Goal: Information Seeking & Learning: Learn about a topic

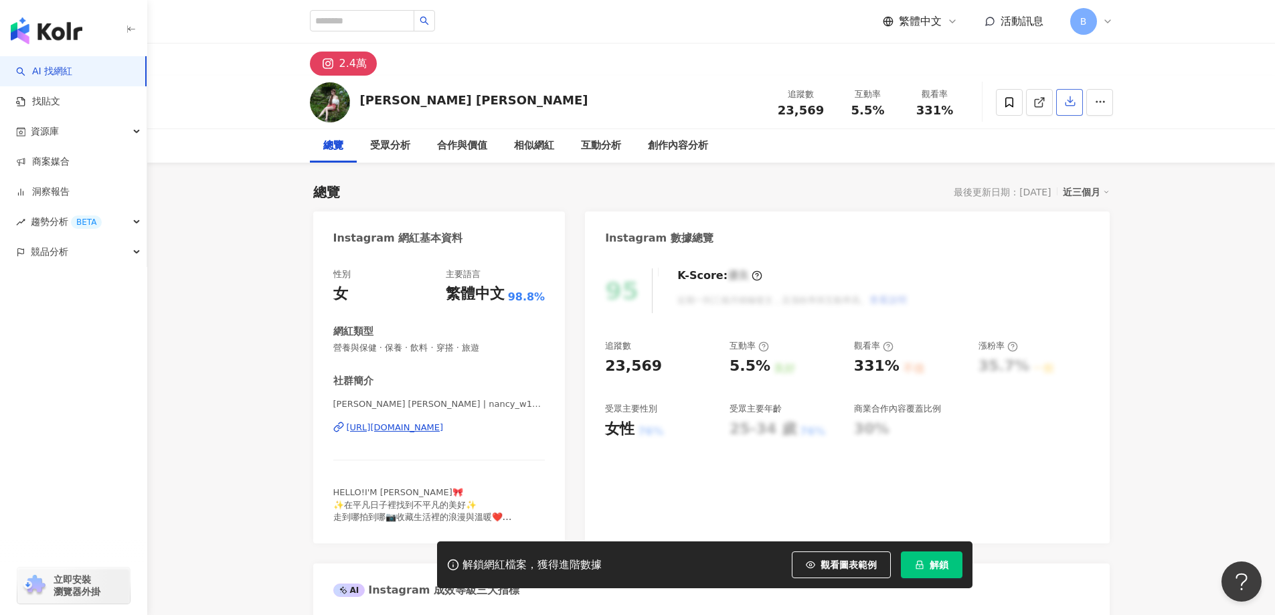
click at [1045, 100] on icon at bounding box center [1039, 102] width 12 height 12
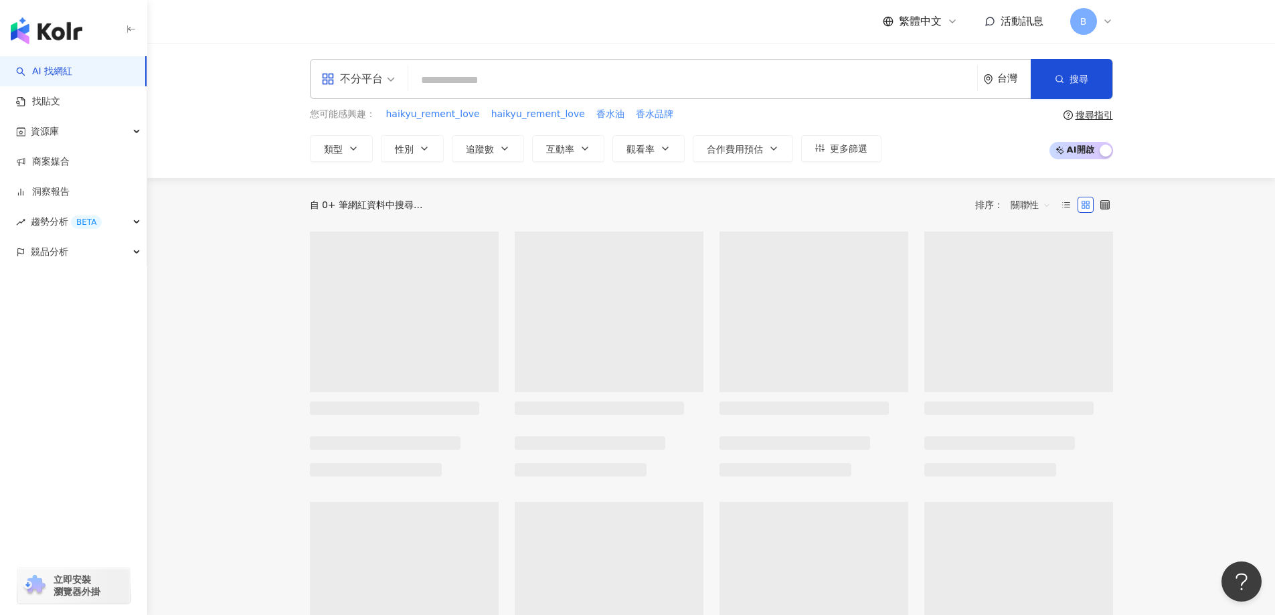
click at [744, 86] on input "search" at bounding box center [693, 80] width 558 height 25
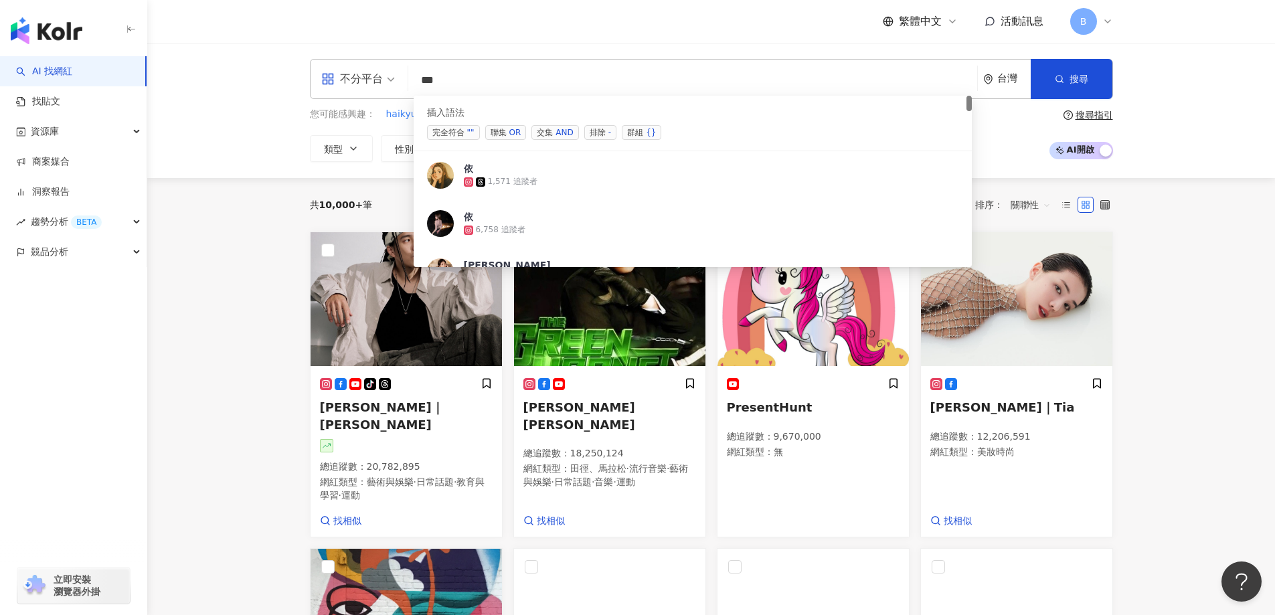
type input "**"
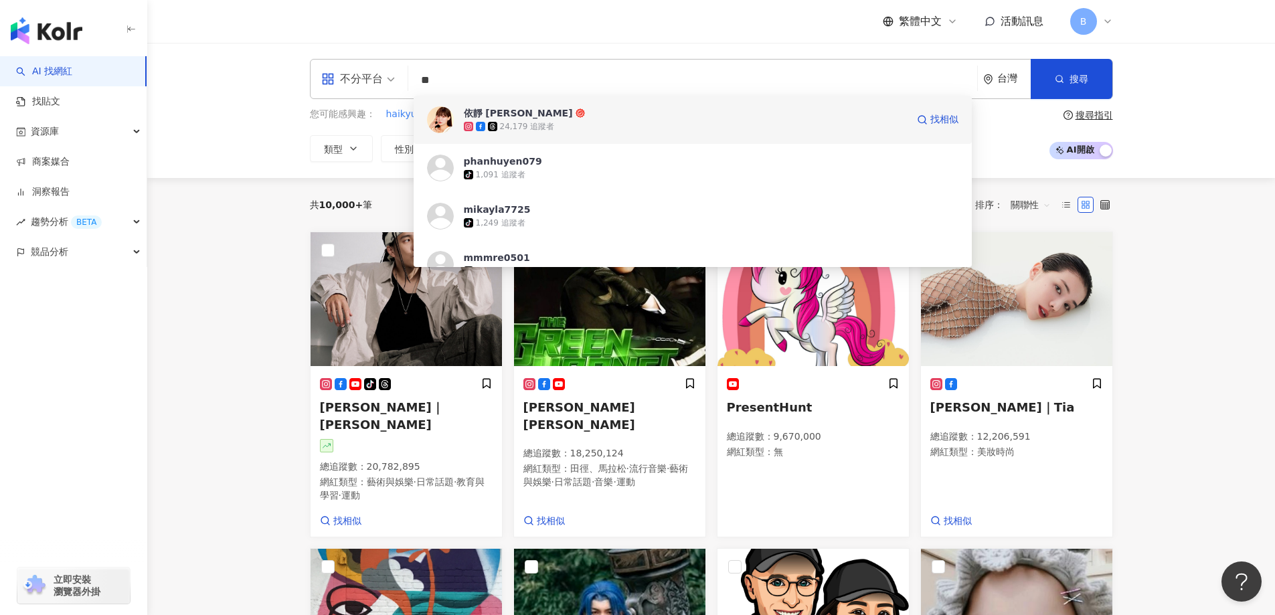
click at [556, 124] on div "24,179 追蹤者" at bounding box center [685, 126] width 443 height 13
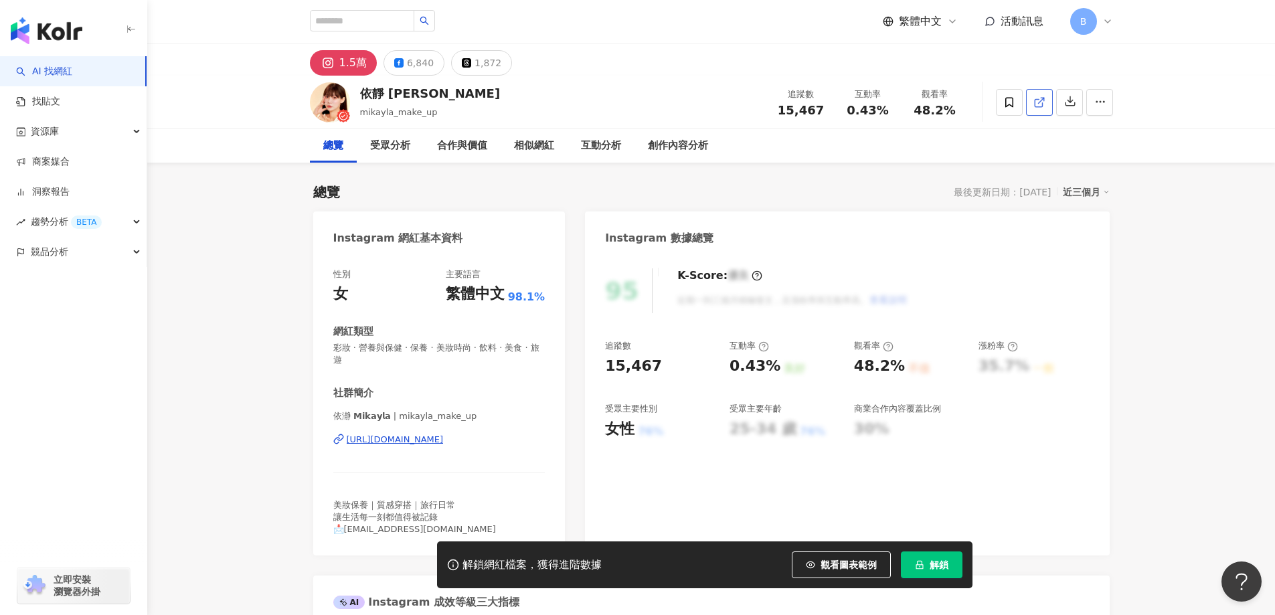
click at [1037, 109] on span at bounding box center [1039, 102] width 12 height 14
click at [428, 345] on span "彩妝 · 營養與保健 · 保養 · 美妝時尚 · 飲料 · 美食 · 旅遊" at bounding box center [439, 354] width 212 height 24
click at [429, 347] on span "彩妝 · 營養與保健 · 保養 · 美妝時尚 · 飲料 · 美食 · 旅遊" at bounding box center [439, 354] width 212 height 24
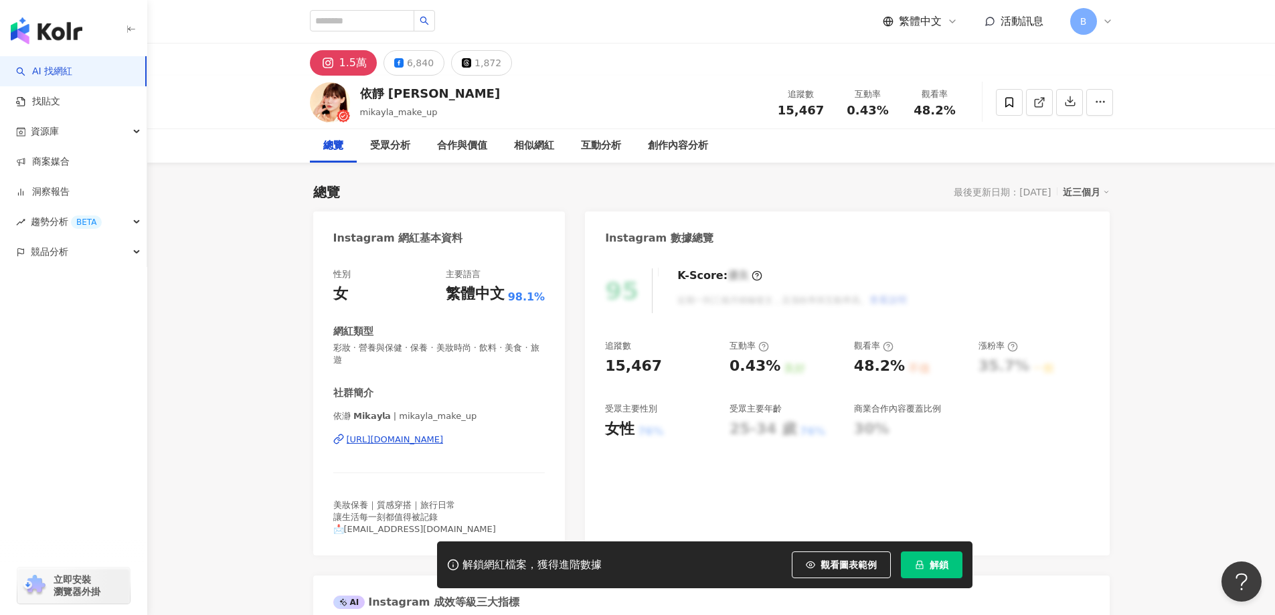
click at [429, 347] on span "彩妝 · 營養與保健 · 保養 · 美妝時尚 · 飲料 · 美食 · 旅遊" at bounding box center [439, 354] width 212 height 24
